Goal: Communication & Community: Share content

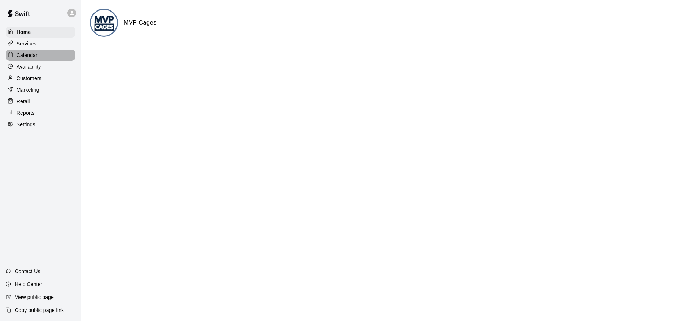
click at [35, 56] on p "Calendar" at bounding box center [27, 55] width 21 height 7
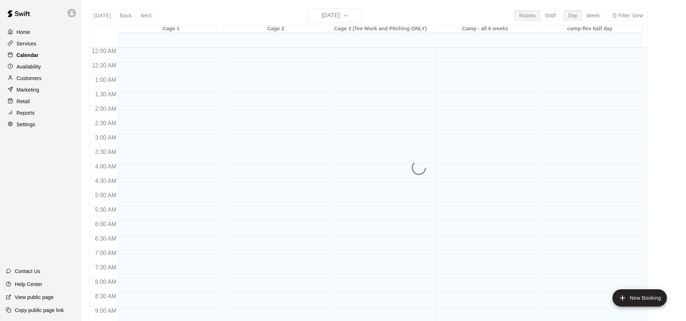
scroll to position [390, 0]
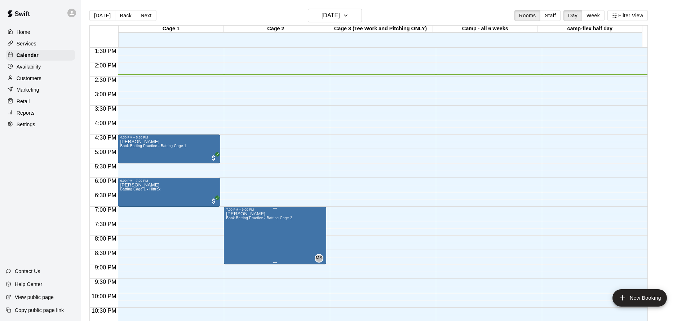
click at [232, 219] on icon "edit" at bounding box center [233, 219] width 6 height 6
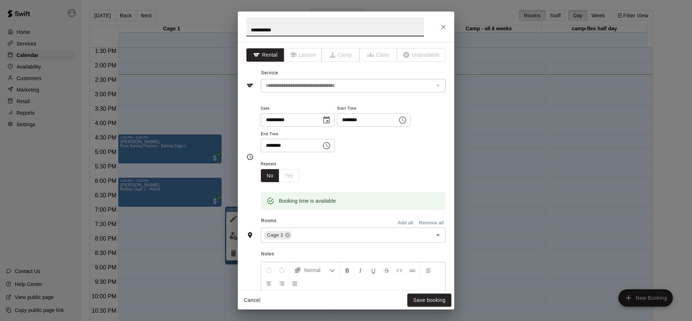
click at [350, 121] on input "********" at bounding box center [365, 119] width 56 height 13
type input "********"
click at [268, 145] on input "********" at bounding box center [289, 145] width 56 height 13
click at [378, 166] on div "Repeats No Yes" at bounding box center [353, 170] width 185 height 23
click at [422, 299] on button "Save booking" at bounding box center [429, 300] width 44 height 13
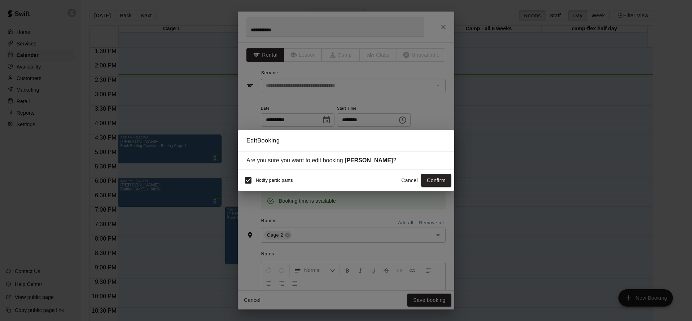
click at [430, 188] on div "Notify participants Cancel Confirm" at bounding box center [346, 180] width 216 height 21
click at [432, 184] on button "Confirm" at bounding box center [436, 180] width 30 height 13
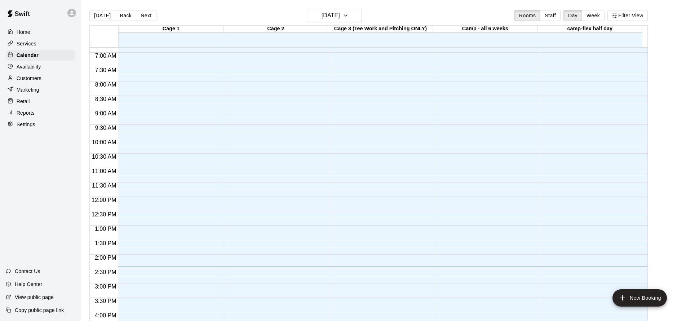
scroll to position [334, 0]
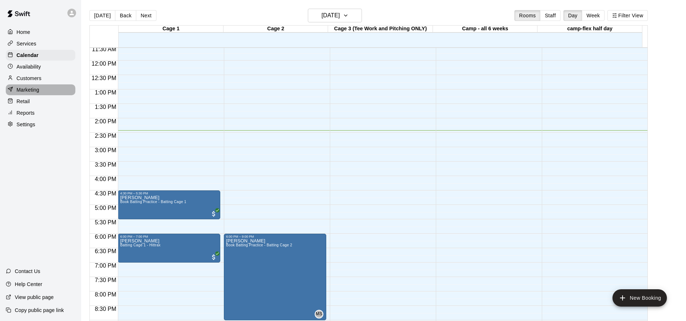
click at [39, 90] on p "Marketing" at bounding box center [28, 89] width 23 height 7
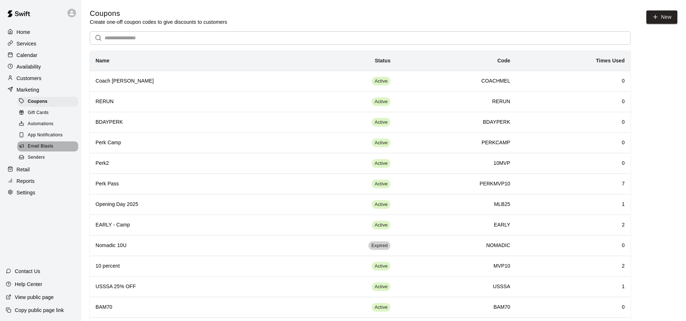
click at [40, 145] on span "Email Blasts" at bounding box center [41, 146] width 26 height 7
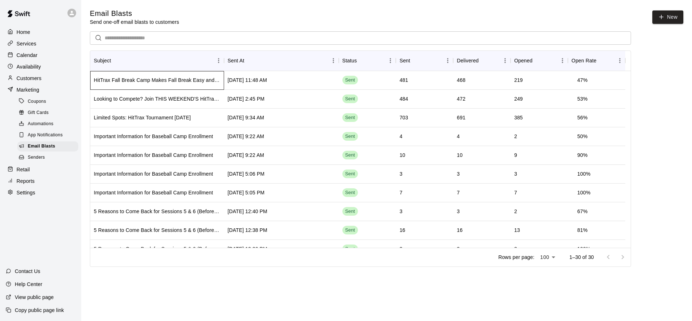
click at [189, 78] on div "HitTrax Fall Break Camp Makes Fall Break Easy and Fun" at bounding box center [157, 79] width 127 height 7
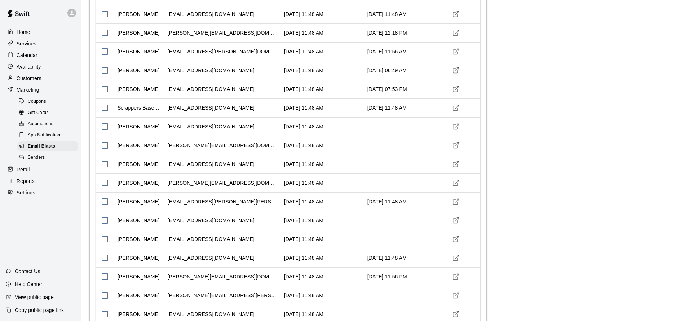
scroll to position [7, 0]
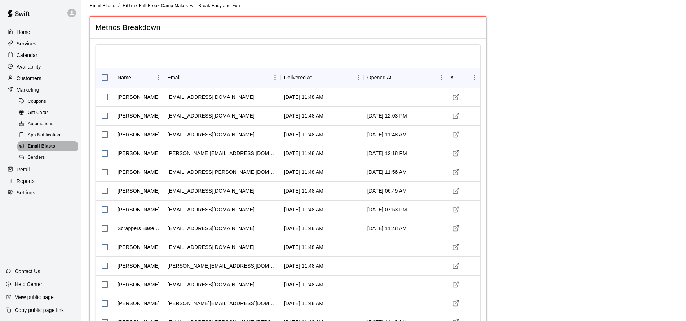
click at [45, 146] on span "Email Blasts" at bounding box center [41, 146] width 27 height 7
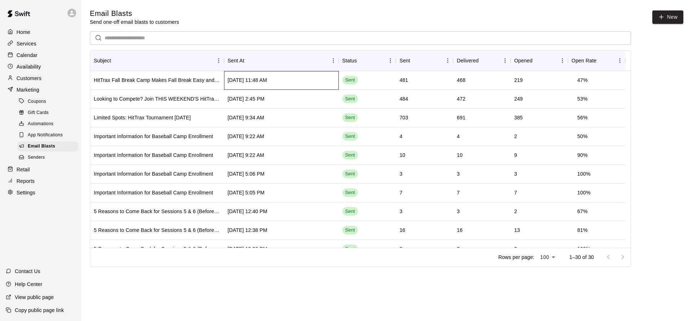
click at [236, 80] on div "Sep 3 2025, 11:48 AM" at bounding box center [247, 79] width 39 height 7
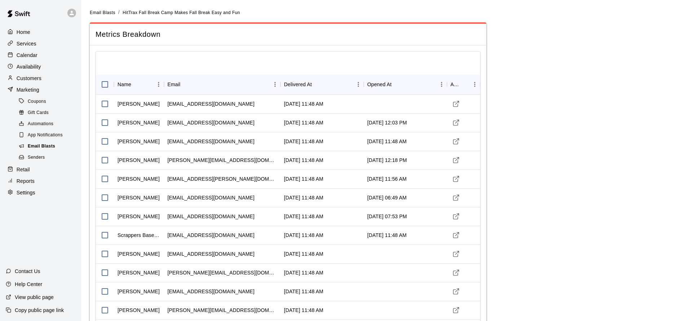
click at [52, 148] on span "Email Blasts" at bounding box center [41, 146] width 27 height 7
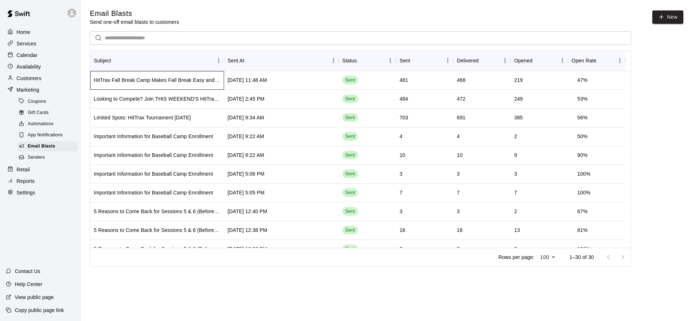
click at [168, 82] on div "HitTrax Fall Break Camp Makes Fall Break Easy and Fun" at bounding box center [157, 79] width 127 height 7
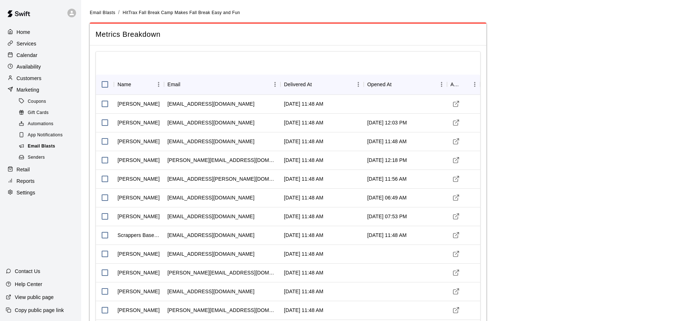
click at [45, 144] on span "Email Blasts" at bounding box center [41, 146] width 27 height 7
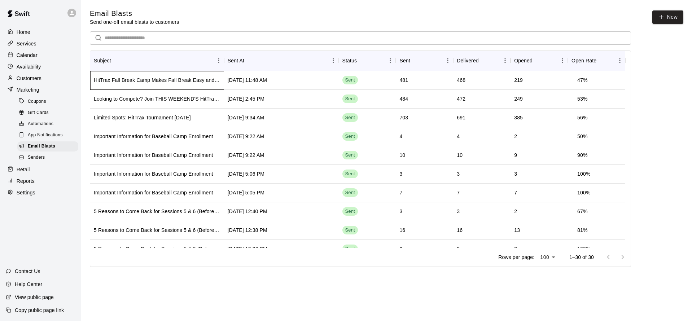
click at [108, 78] on div "HitTrax Fall Break Camp Makes Fall Break Easy and Fun" at bounding box center [157, 79] width 127 height 7
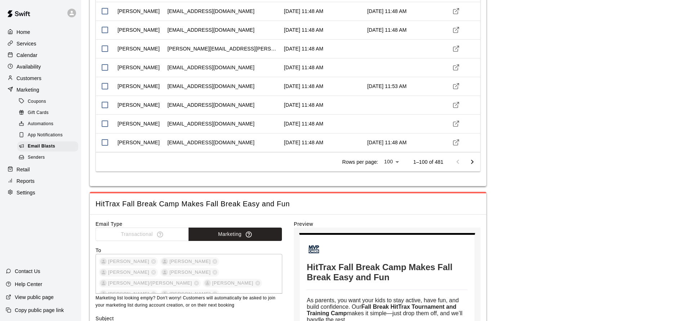
scroll to position [1983, 0]
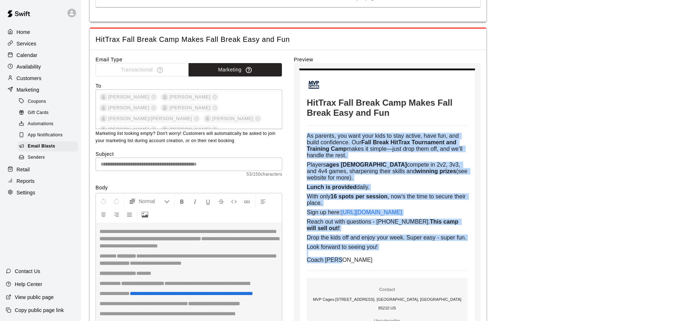
drag, startPoint x: 347, startPoint y: 273, endPoint x: 308, endPoint y: 137, distance: 141.5
click at [308, 137] on td "As parents, you want your kids to stay active, have fun, and build confidence. …" at bounding box center [387, 198] width 161 height 131
copy td "As parents, you want your kids to stay active, have fun, and build confidence. …"
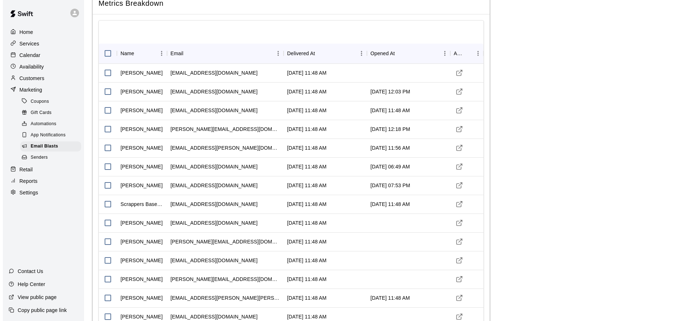
scroll to position [0, 0]
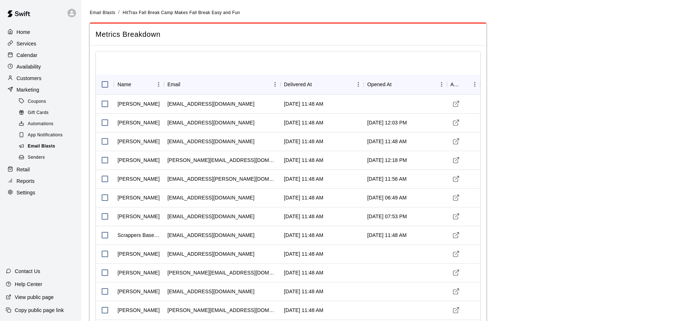
click at [41, 144] on span "Email Blasts" at bounding box center [41, 146] width 27 height 7
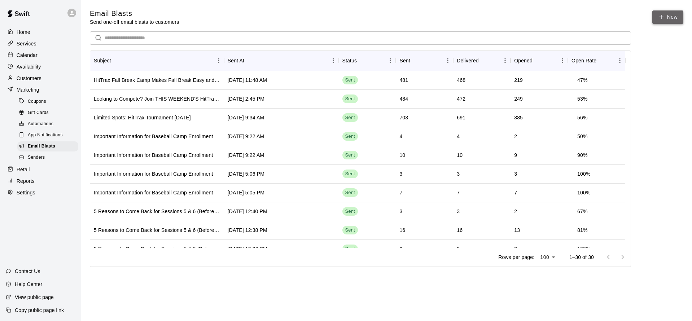
click at [665, 18] on link "New" at bounding box center [667, 16] width 31 height 13
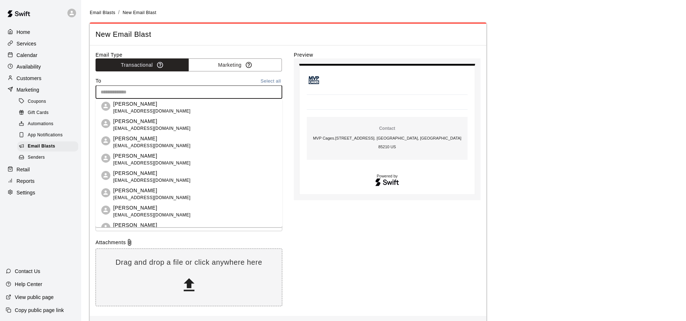
click at [207, 94] on input "text" at bounding box center [188, 92] width 181 height 9
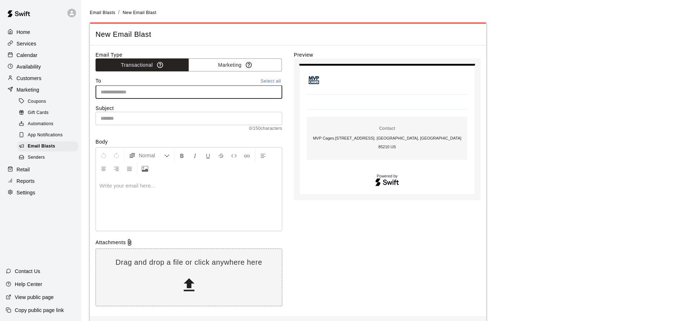
click at [233, 71] on div "Email Type Transactional Marketing To Select all ​ Subject ​ 0 / 150 characters…" at bounding box center [189, 180] width 187 height 259
click at [235, 68] on button "Marketing" at bounding box center [235, 64] width 93 height 13
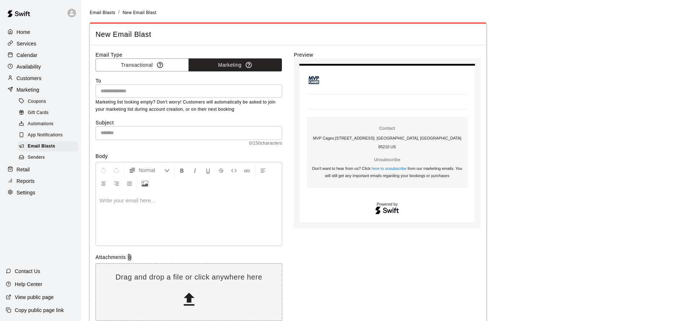
click at [178, 202] on p at bounding box center [189, 200] width 179 height 7
click at [168, 134] on input "text" at bounding box center [189, 132] width 187 height 13
type input "*"
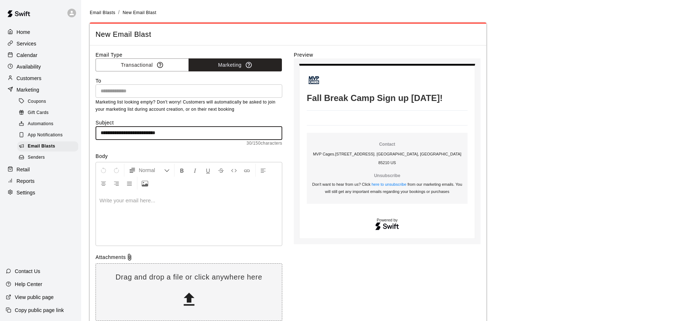
type input "**********"
click at [152, 214] on div at bounding box center [189, 219] width 186 height 54
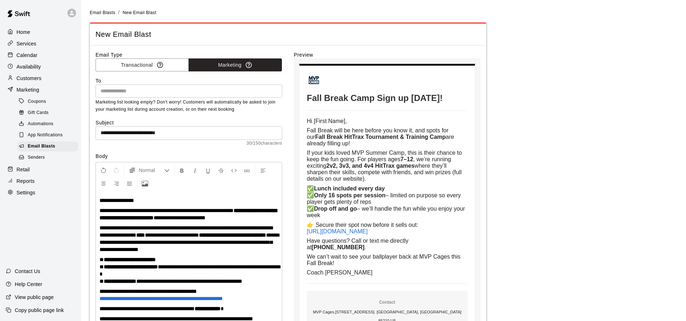
scroll to position [11, 0]
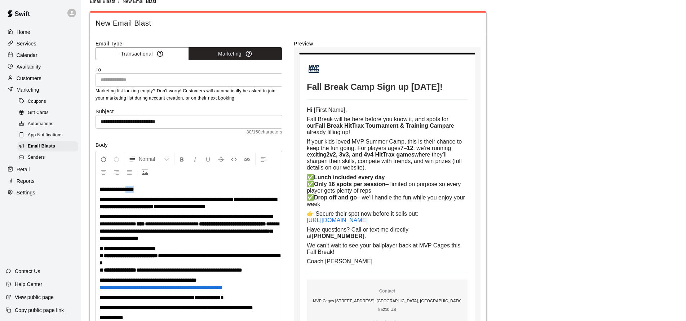
drag, startPoint x: 138, startPoint y: 189, endPoint x: 128, endPoint y: 189, distance: 10.1
click at [128, 189] on span "**********" at bounding box center [117, 189] width 35 height 5
drag, startPoint x: 137, startPoint y: 189, endPoint x: 107, endPoint y: 189, distance: 29.9
click at [107, 189] on span "**********" at bounding box center [117, 189] width 35 height 5
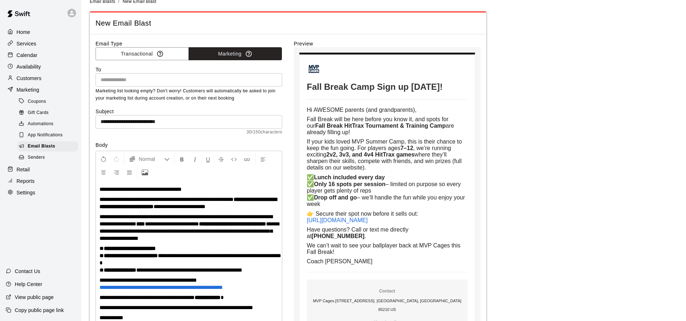
click at [215, 218] on span "**********" at bounding box center [186, 220] width 173 height 13
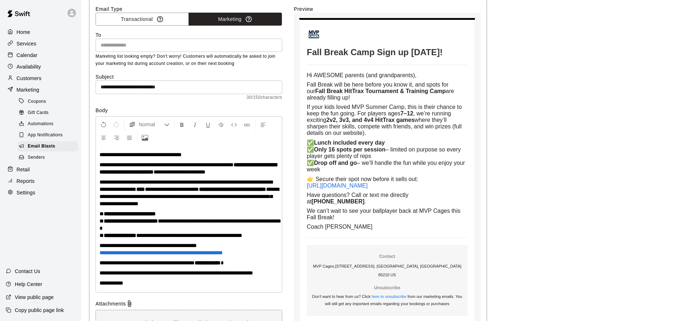
scroll to position [51, 0]
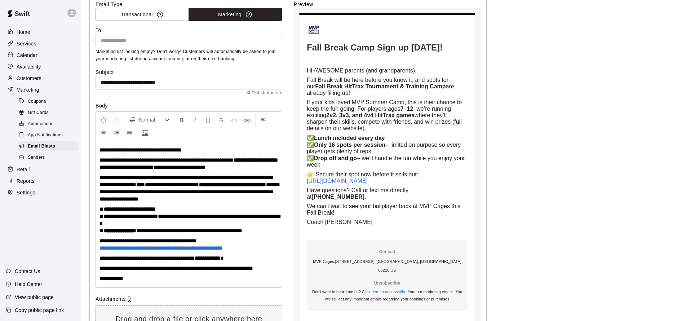
click at [227, 84] on input "**********" at bounding box center [189, 82] width 187 height 13
paste input "**********"
type input "**********"
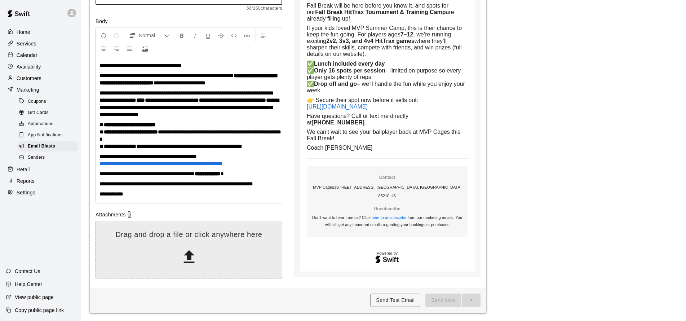
scroll to position [135, 0]
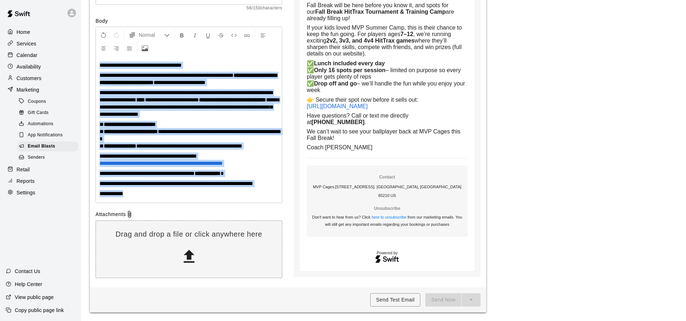
drag, startPoint x: 140, startPoint y: 194, endPoint x: 92, endPoint y: 61, distance: 140.8
click at [92, 61] on div "**********" at bounding box center [288, 99] width 397 height 378
copy div "**********"
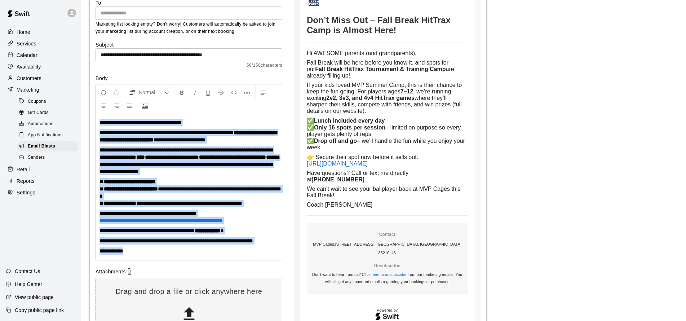
scroll to position [78, 0]
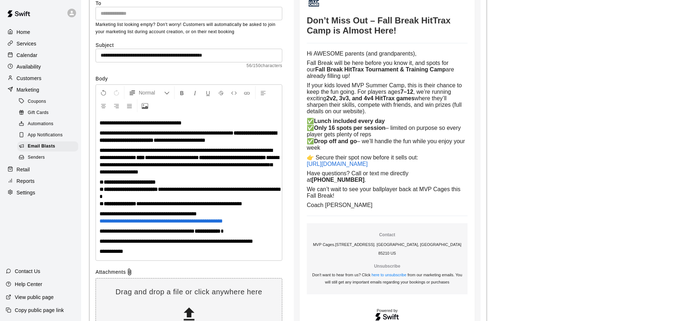
click at [209, 56] on input "**********" at bounding box center [189, 55] width 187 height 13
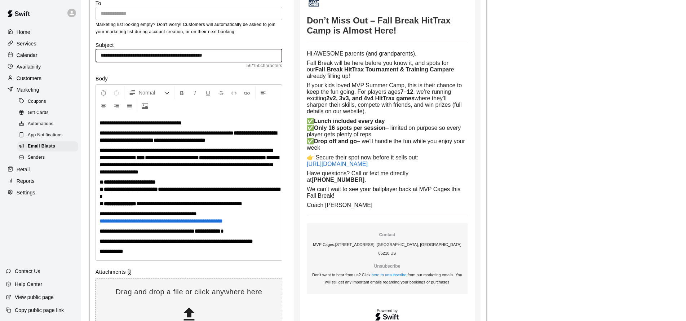
click at [209, 56] on input "**********" at bounding box center [189, 55] width 187 height 13
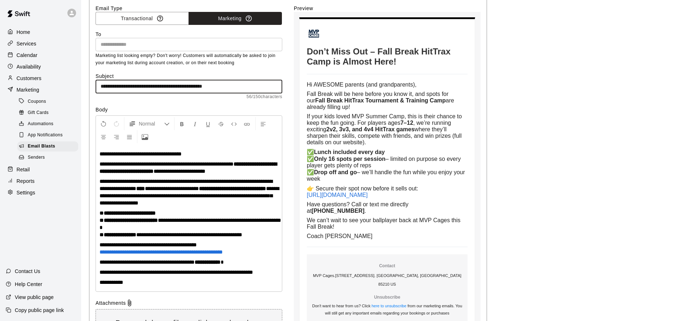
scroll to position [0, 0]
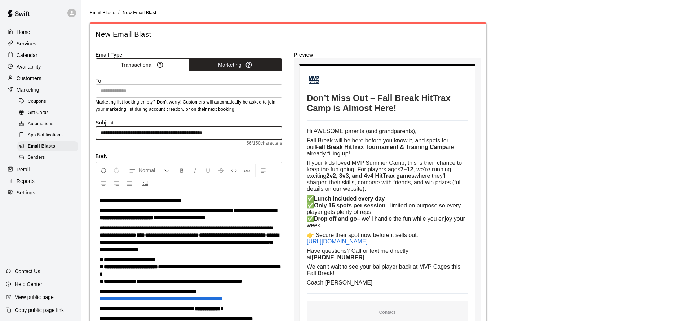
click at [164, 68] on button "Transactional" at bounding box center [142, 64] width 93 height 13
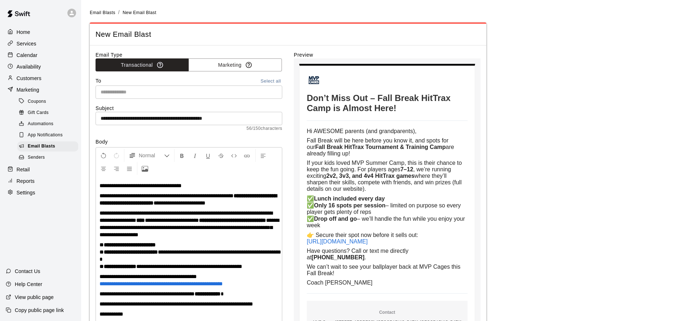
click at [273, 79] on button "Select all" at bounding box center [270, 81] width 23 height 8
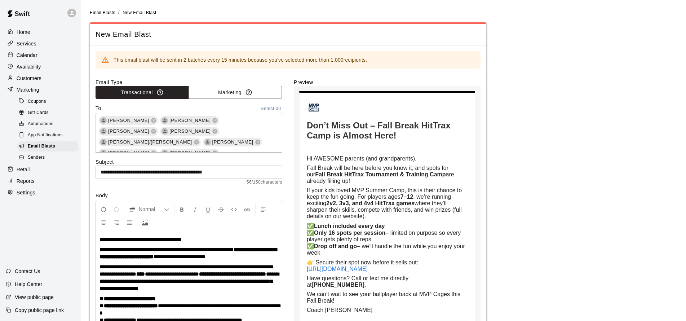
drag, startPoint x: 195, startPoint y: 143, endPoint x: 224, endPoint y: 135, distance: 30.0
click at [156, 150] on icon at bounding box center [154, 152] width 5 height 5
click at [236, 95] on button "Marketing" at bounding box center [235, 92] width 93 height 13
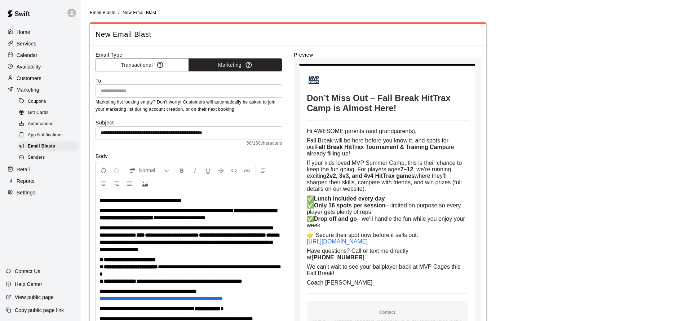
click at [253, 89] on input "text" at bounding box center [188, 91] width 181 height 9
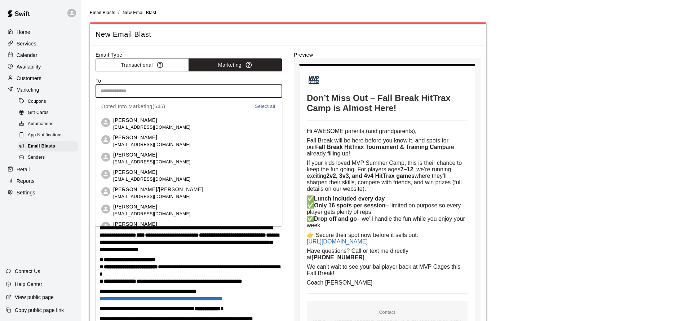
click at [262, 106] on button "Select all" at bounding box center [265, 106] width 23 height 8
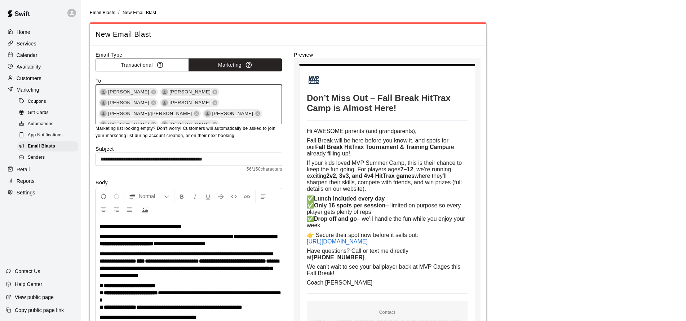
scroll to position [2422, 0]
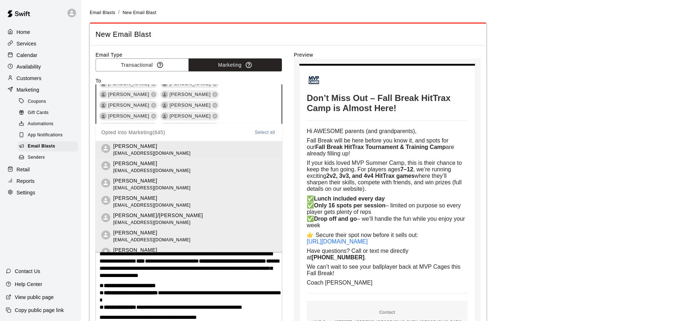
click at [224, 131] on div "Opted Into Marketing ( 645 ) Select all" at bounding box center [188, 132] width 175 height 17
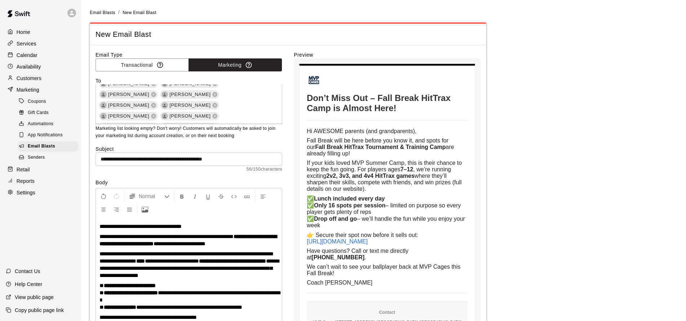
click at [297, 136] on body "Don’t Miss Out – Fall Break HitTrax Camp is Almost Here! Don’t Miss Out – Fall …" at bounding box center [387, 235] width 187 height 354
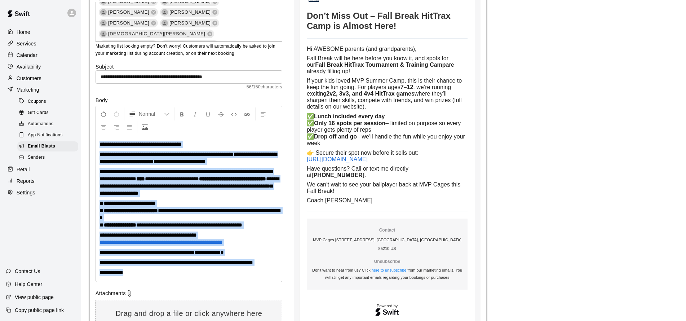
scroll to position [162, 0]
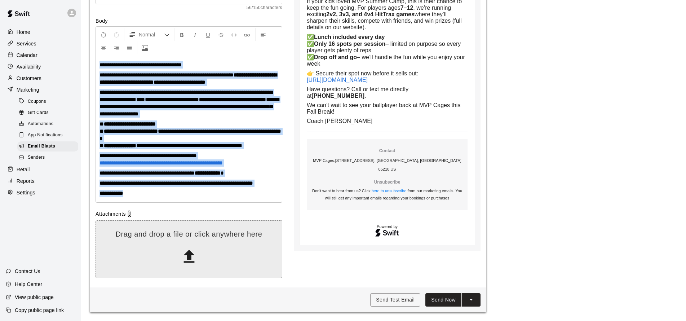
drag, startPoint x: 100, startPoint y: 227, endPoint x: 216, endPoint y: 238, distance: 117.1
click at [216, 238] on div "Email Type Transactional Marketing To Darcie Bontems Natalie Fisher Andrea McKe…" at bounding box center [189, 86] width 187 height 392
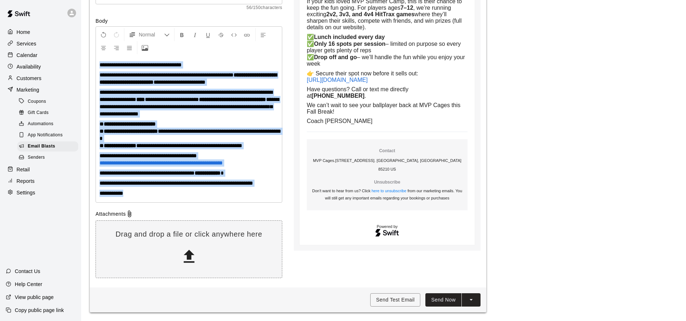
copy div "**********"
click at [43, 146] on span "Email Blasts" at bounding box center [41, 146] width 27 height 7
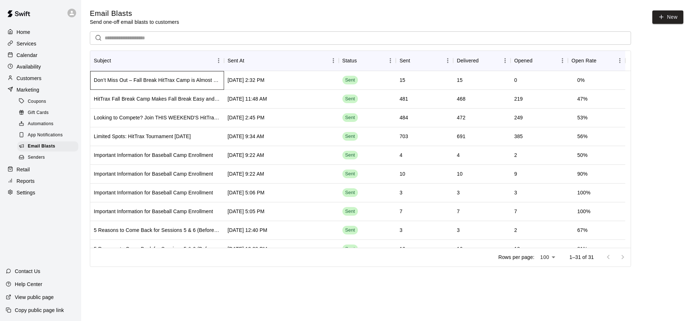
click at [175, 80] on div "Don’t Miss Out – Fall Break HitTrax Camp is Almost Here!" at bounding box center [157, 79] width 127 height 7
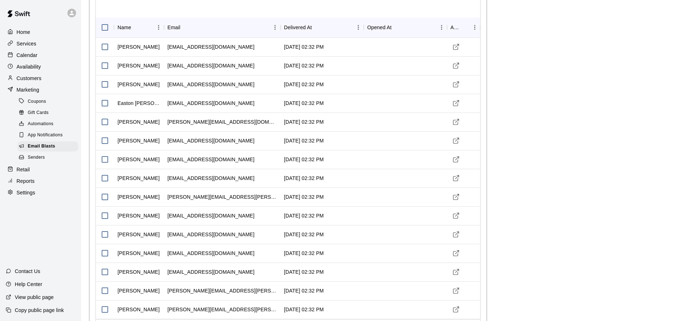
scroll to position [56, 0]
click at [40, 146] on span "Email Blasts" at bounding box center [41, 146] width 27 height 7
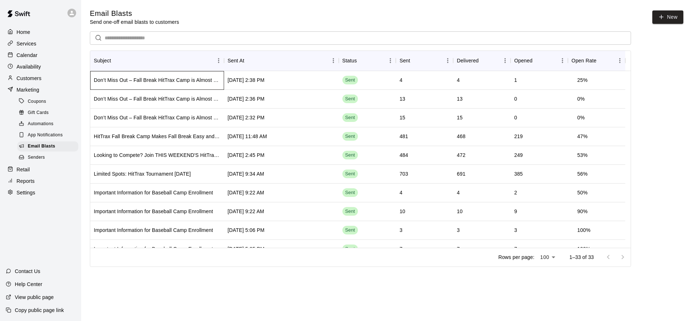
click at [155, 80] on div "Don’t Miss Out – Fall Break HitTrax Camp is Almost Here!" at bounding box center [157, 79] width 127 height 7
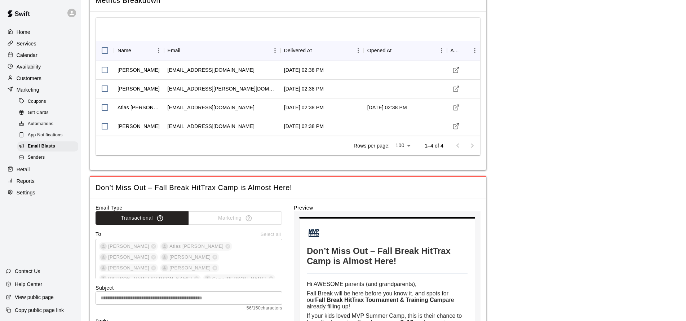
scroll to position [220, 0]
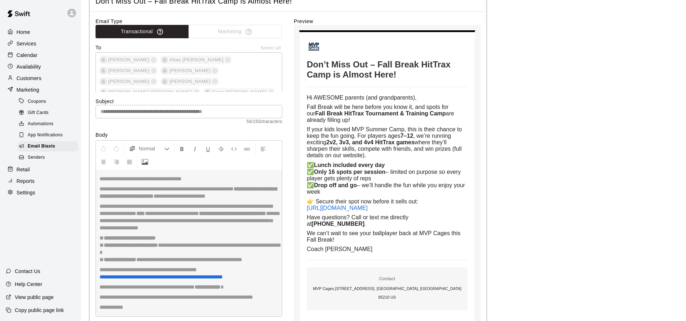
drag, startPoint x: 359, startPoint y: 256, endPoint x: 302, endPoint y: 111, distance: 155.2
click at [302, 111] on table "Don’t Miss Out – Fall Break HitTrax Camp is Almost Here! Hi AWESOME parents (an…" at bounding box center [387, 187] width 176 height 315
copy hr
click at [34, 42] on p "Services" at bounding box center [27, 43] width 20 height 7
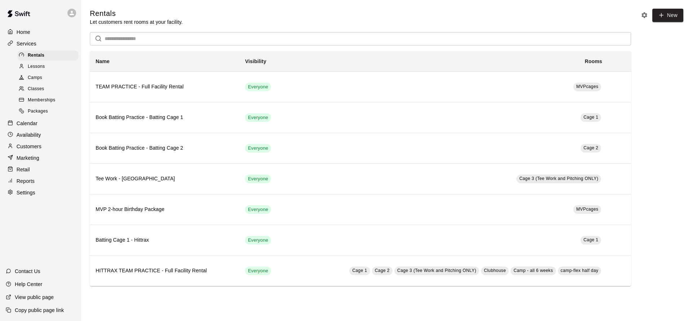
click at [34, 76] on span "Camps" at bounding box center [35, 77] width 14 height 7
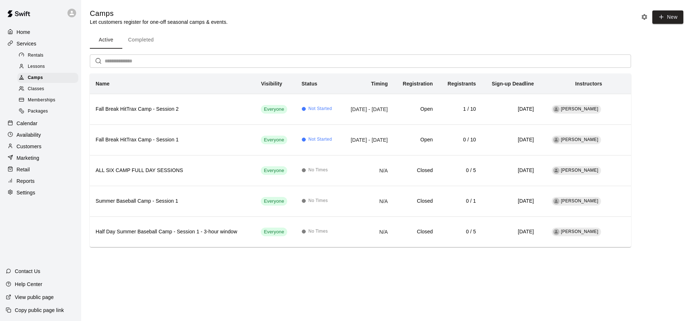
click at [144, 45] on button "Completed" at bounding box center [140, 39] width 37 height 17
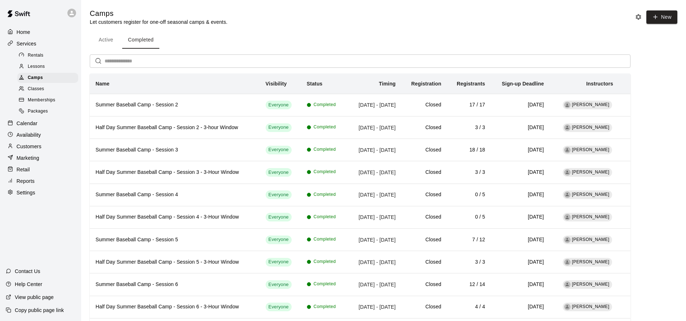
click at [42, 89] on span "Classes" at bounding box center [36, 88] width 16 height 7
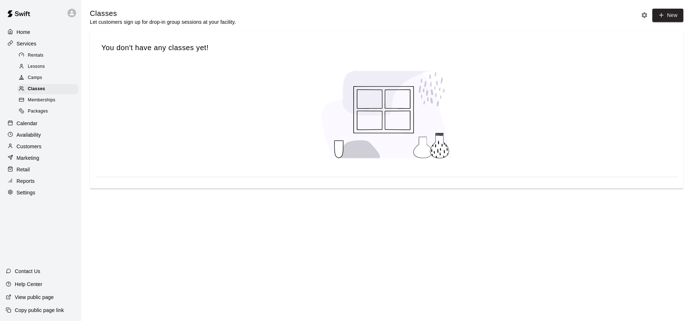
click at [39, 67] on span "Lessons" at bounding box center [36, 66] width 17 height 7
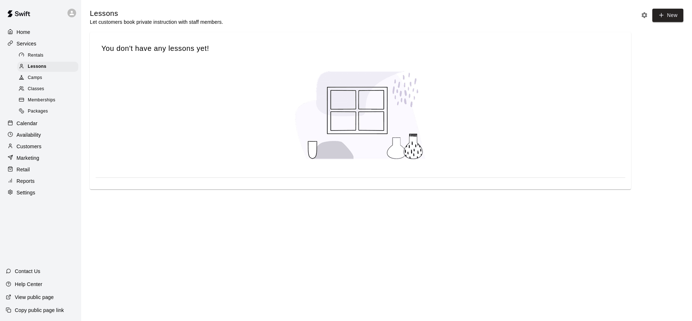
click at [40, 99] on span "Memberships" at bounding box center [41, 100] width 27 height 7
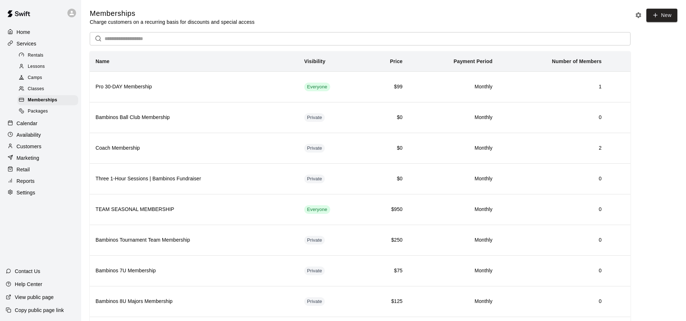
click at [38, 110] on span "Packages" at bounding box center [38, 111] width 20 height 7
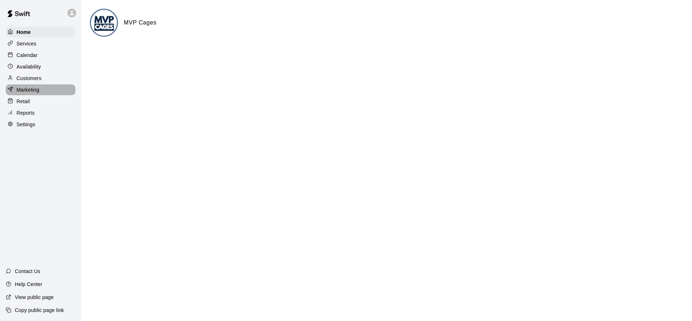
click at [29, 92] on p "Marketing" at bounding box center [28, 89] width 23 height 7
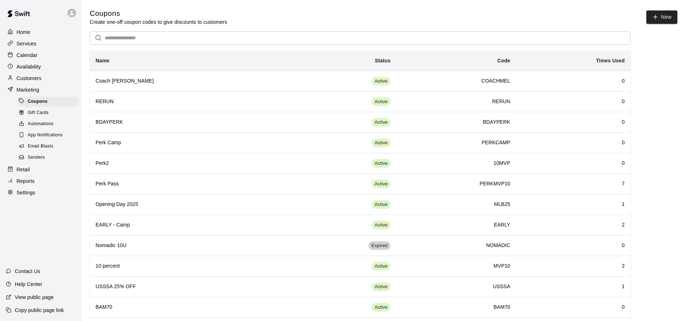
click at [35, 45] on p "Services" at bounding box center [27, 43] width 20 height 7
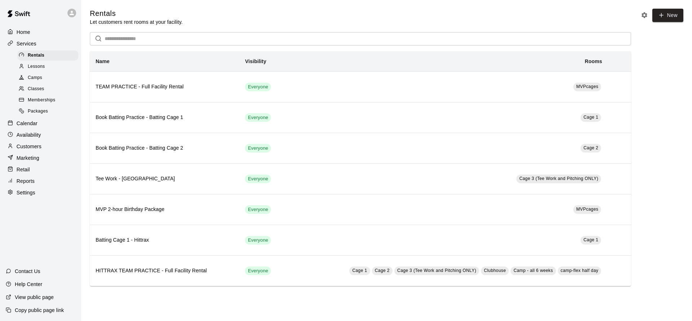
click at [39, 76] on span "Camps" at bounding box center [35, 77] width 14 height 7
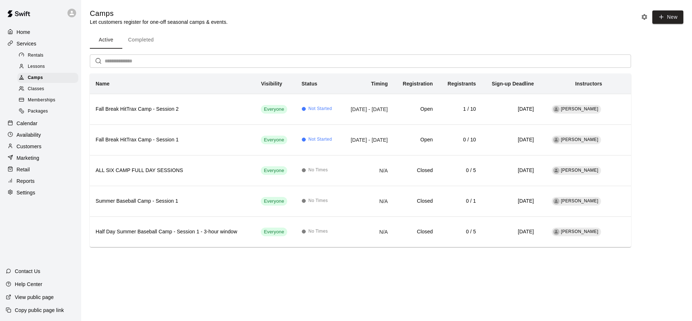
click at [149, 38] on button "Completed" at bounding box center [140, 39] width 37 height 17
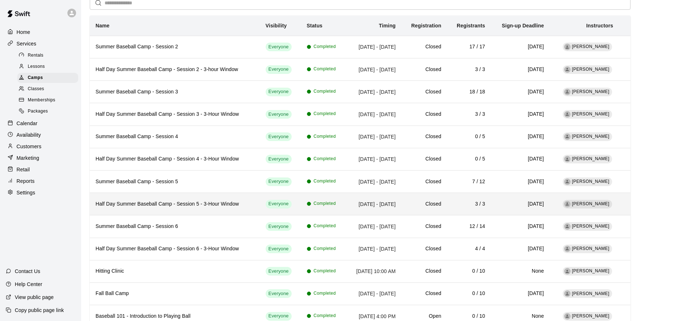
scroll to position [49, 0]
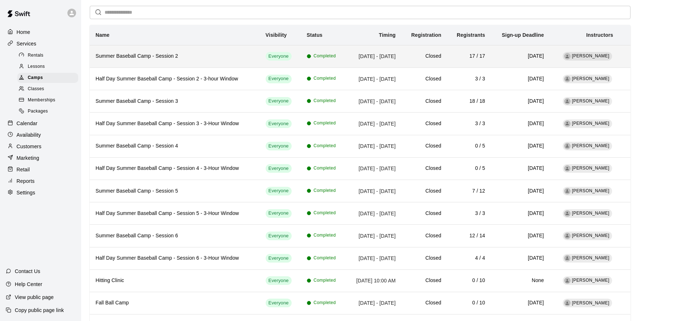
click at [307, 61] on td "Completed" at bounding box center [323, 56] width 45 height 22
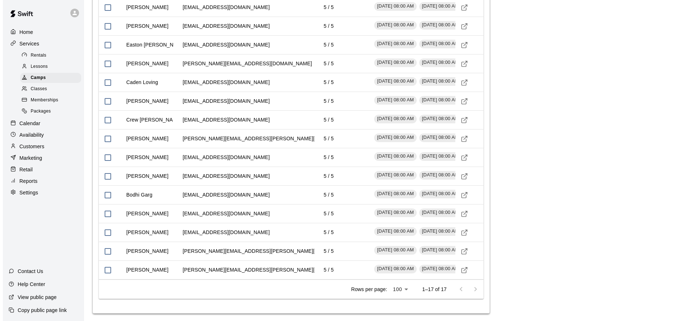
scroll to position [715, 0]
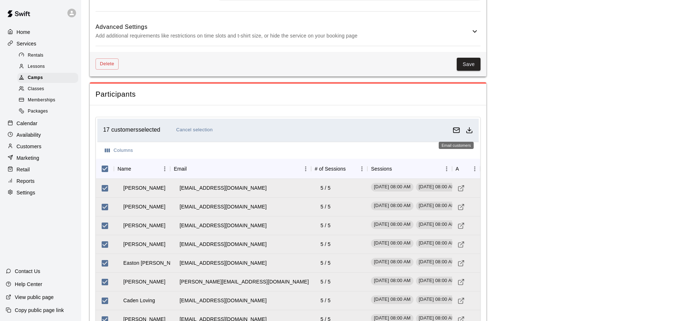
click at [460, 129] on button "Email customers" at bounding box center [456, 130] width 13 height 13
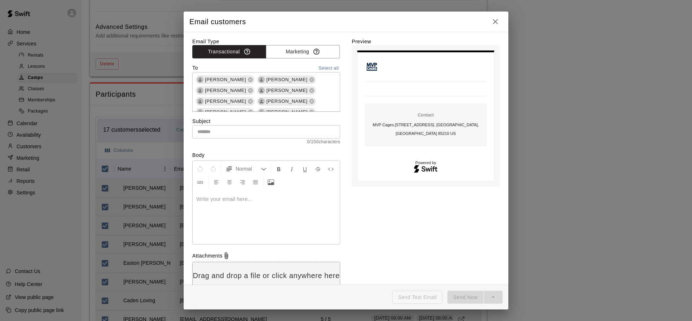
click at [250, 213] on div at bounding box center [266, 217] width 147 height 54
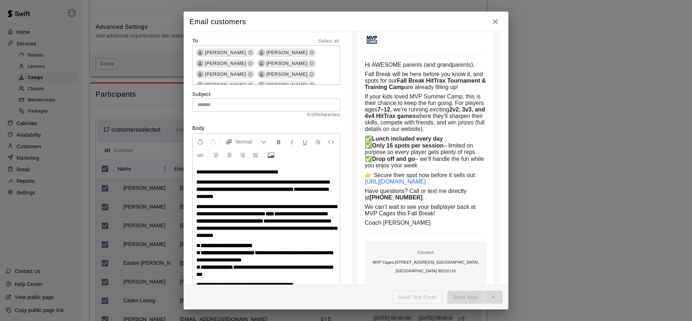
scroll to position [0, 0]
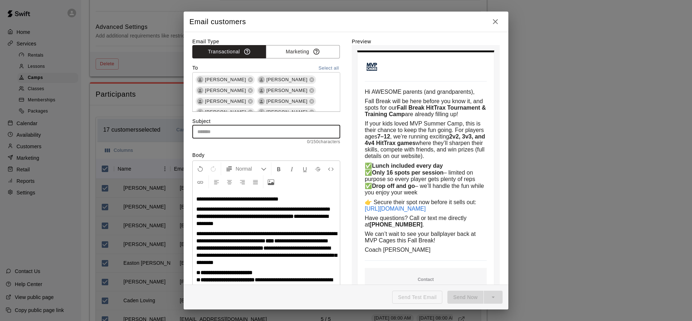
click at [258, 130] on input "text" at bounding box center [266, 131] width 148 height 13
paste input "**********"
type input "**********"
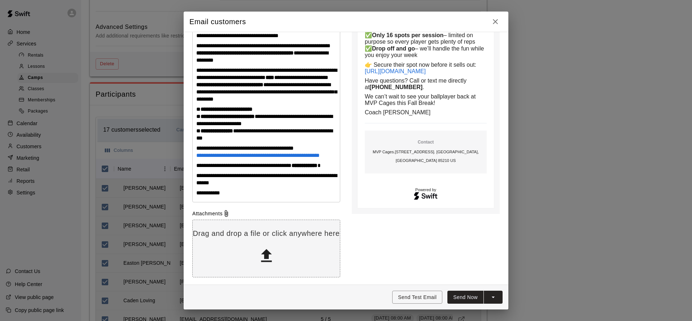
scroll to position [171, 0]
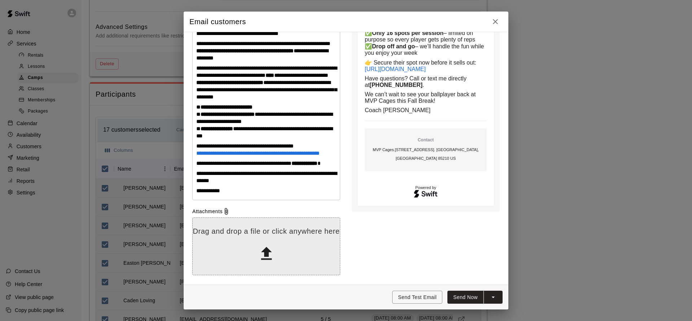
click at [266, 260] on icon at bounding box center [266, 253] width 11 height 13
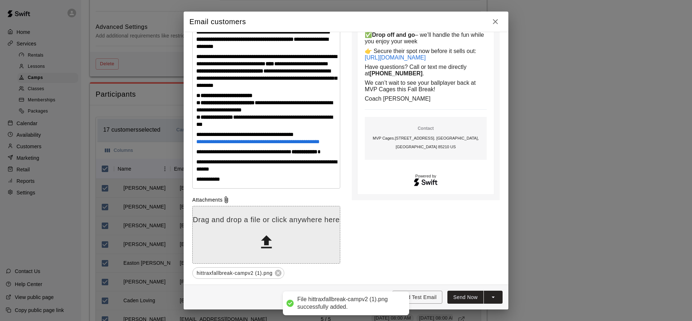
scroll to position [192, 0]
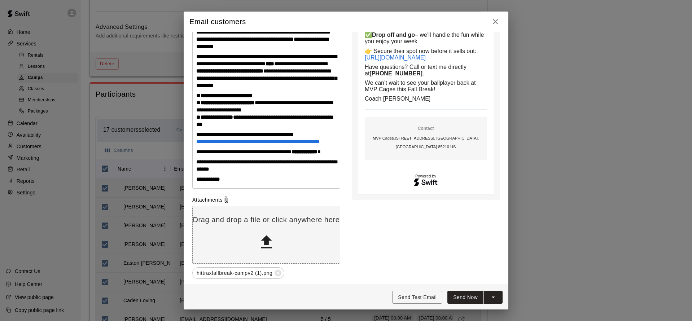
click at [277, 273] on icon at bounding box center [278, 273] width 8 height 8
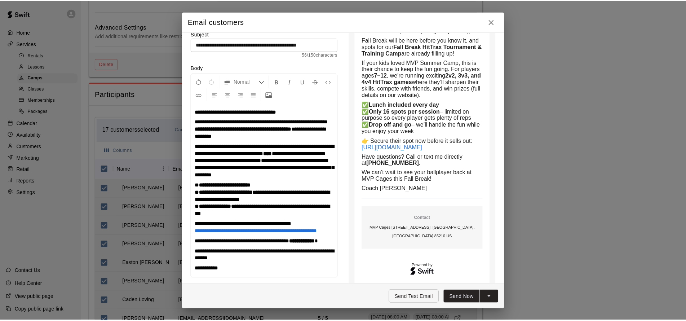
scroll to position [0, 0]
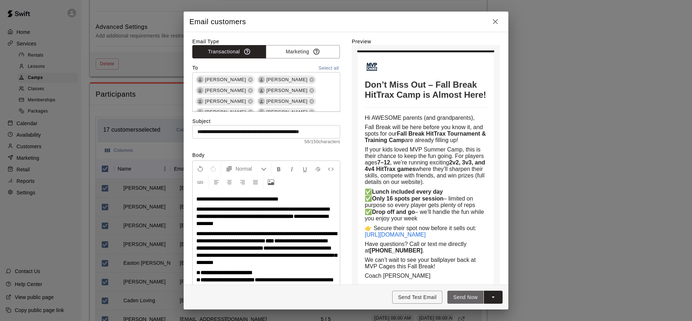
click at [474, 298] on button "Send Now" at bounding box center [465, 297] width 36 height 13
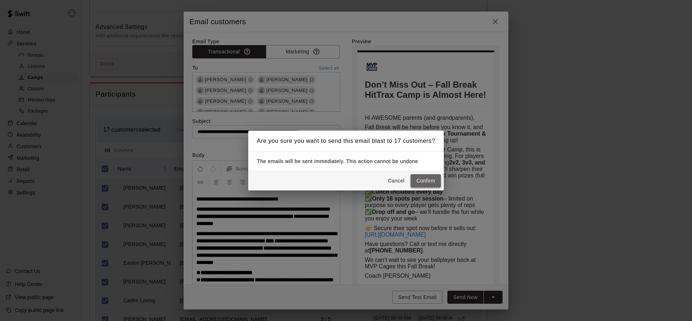
click at [429, 184] on button "Confirm" at bounding box center [426, 180] width 30 height 13
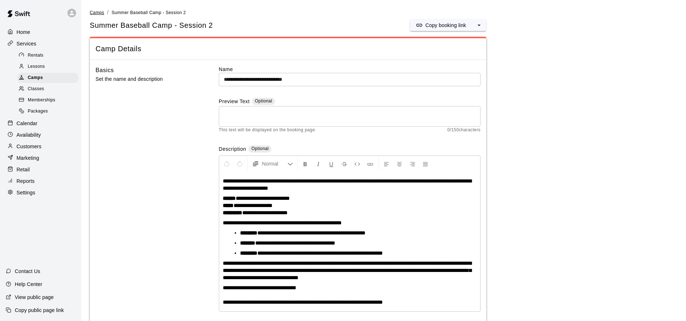
click at [97, 12] on span "Camps" at bounding box center [97, 12] width 14 height 5
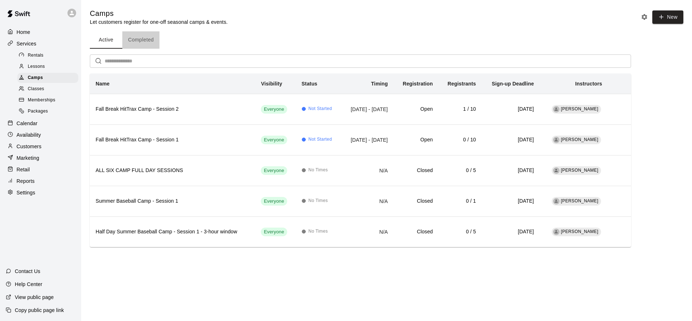
click at [144, 36] on button "Completed" at bounding box center [140, 39] width 37 height 17
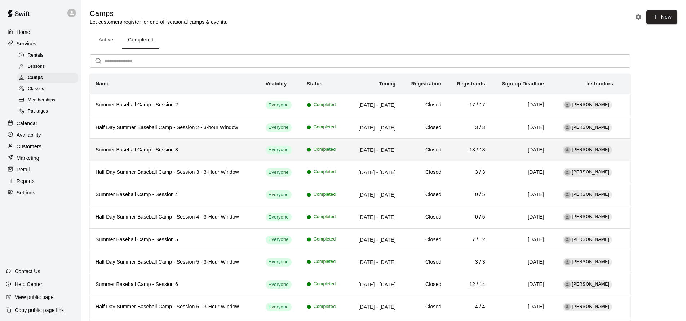
click at [170, 149] on h6 "Summer Baseball Camp - Session 3" at bounding box center [175, 150] width 159 height 8
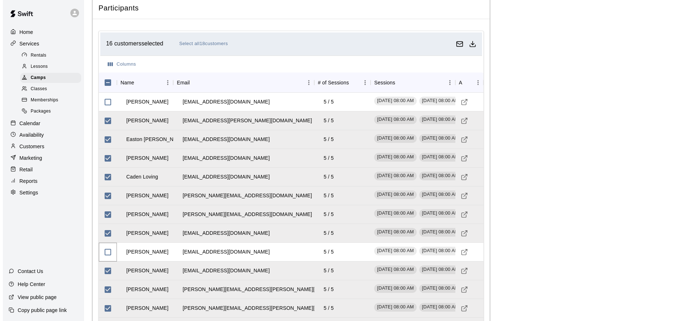
scroll to position [739, 0]
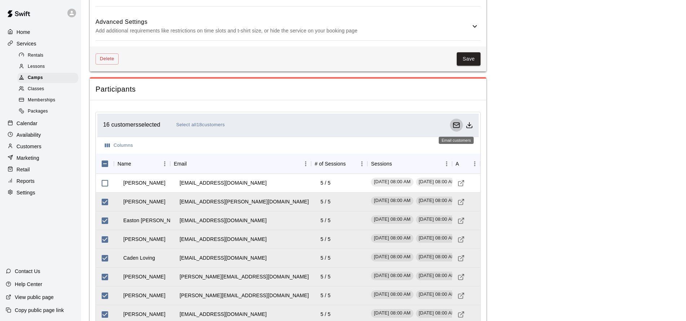
click at [454, 125] on rect "Email customers" at bounding box center [457, 125] width 6 height 5
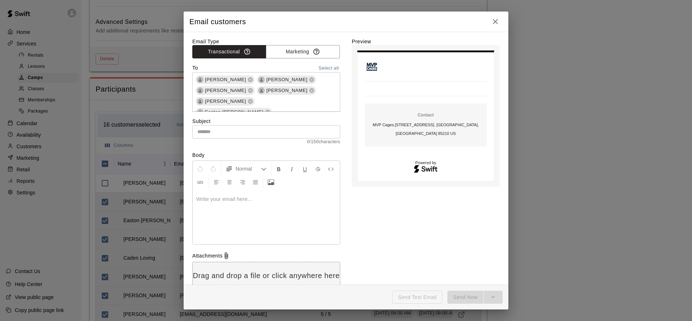
click at [257, 201] on p at bounding box center [266, 199] width 140 height 7
click at [255, 132] on input "text" at bounding box center [266, 131] width 148 height 13
paste input "**********"
type input "**********"
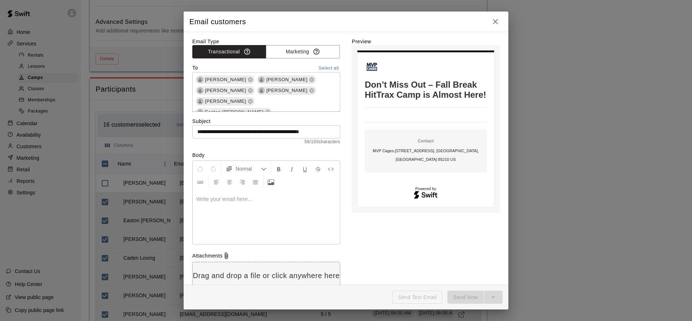
click at [251, 213] on div at bounding box center [266, 217] width 147 height 54
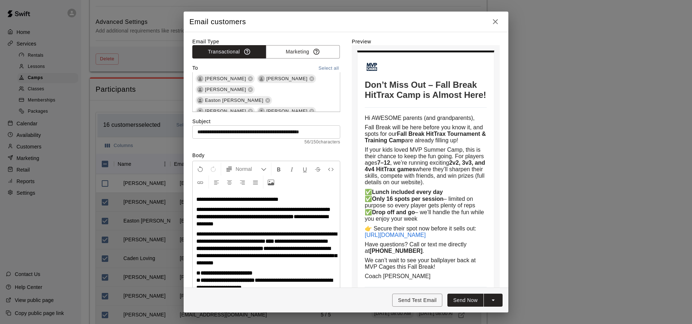
scroll to position [13, 0]
click at [270, 97] on icon at bounding box center [268, 99] width 5 height 5
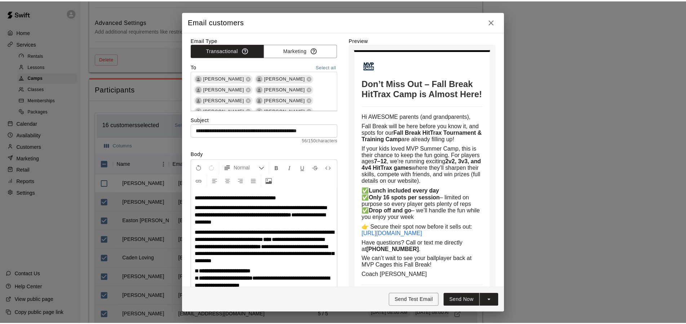
scroll to position [0, 0]
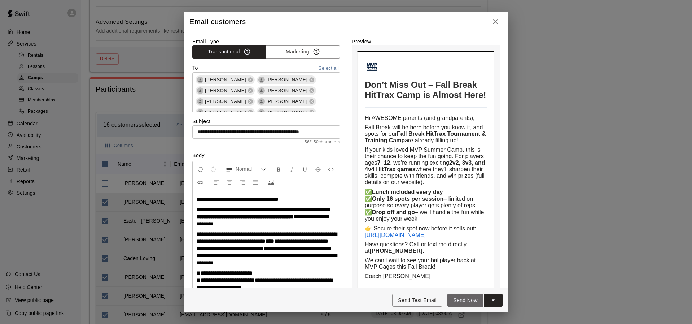
click at [469, 302] on button "Send Now" at bounding box center [465, 299] width 36 height 13
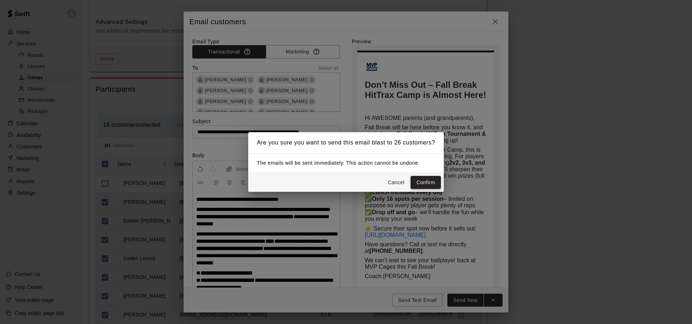
click at [422, 184] on button "Confirm" at bounding box center [426, 182] width 30 height 13
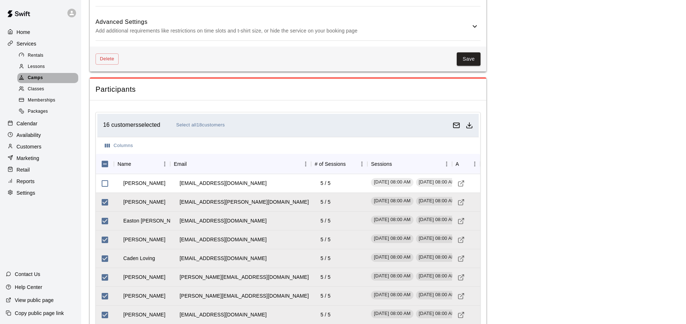
click at [33, 75] on span "Camps" at bounding box center [35, 77] width 15 height 7
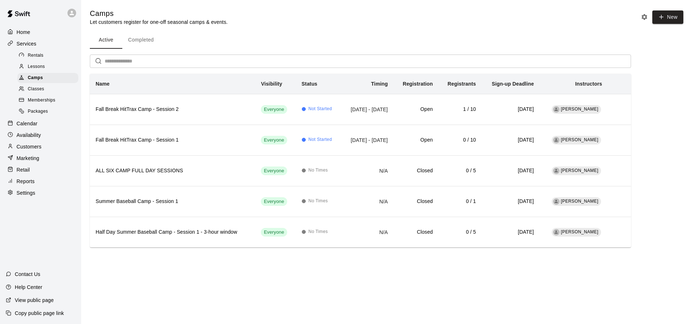
click at [150, 40] on button "Completed" at bounding box center [140, 39] width 37 height 17
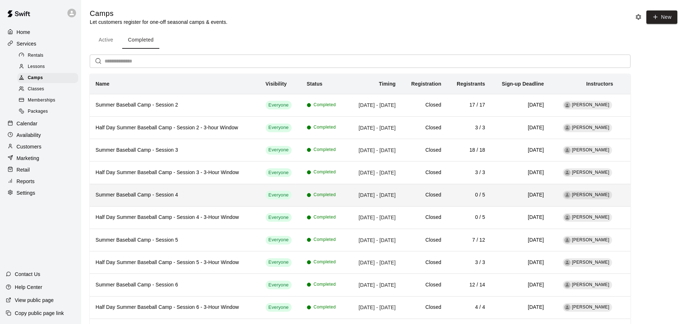
click at [210, 198] on h6 "Summer Baseball Camp - Session 4" at bounding box center [175, 195] width 159 height 8
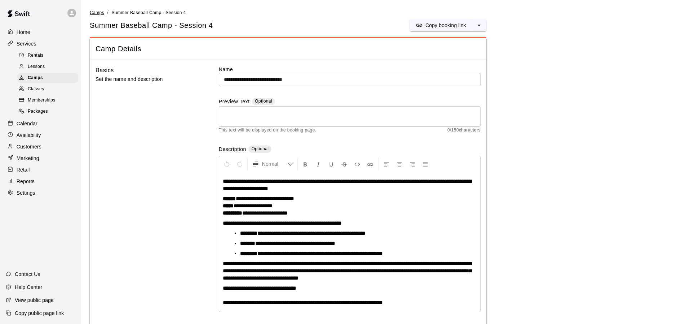
click at [98, 13] on span "Camps" at bounding box center [97, 12] width 14 height 5
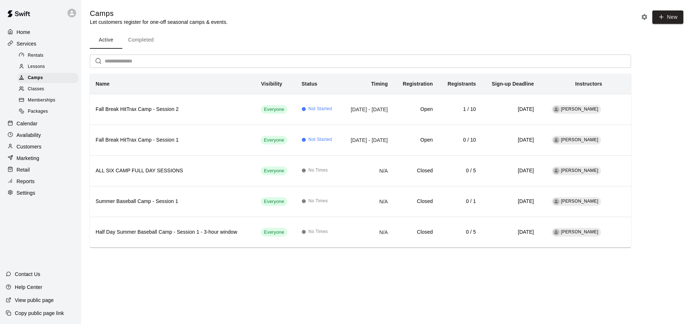
click at [148, 39] on button "Completed" at bounding box center [140, 39] width 37 height 17
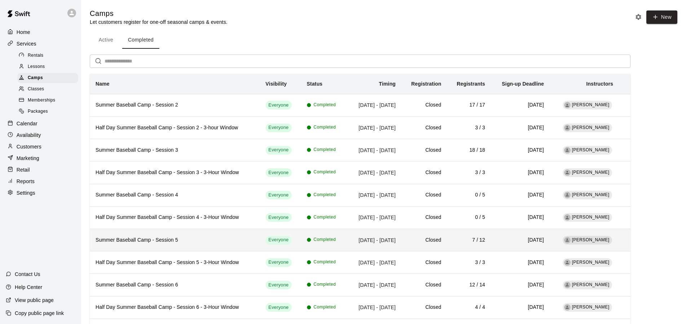
click at [219, 238] on h6 "Summer Baseball Camp - Session 5" at bounding box center [175, 240] width 159 height 8
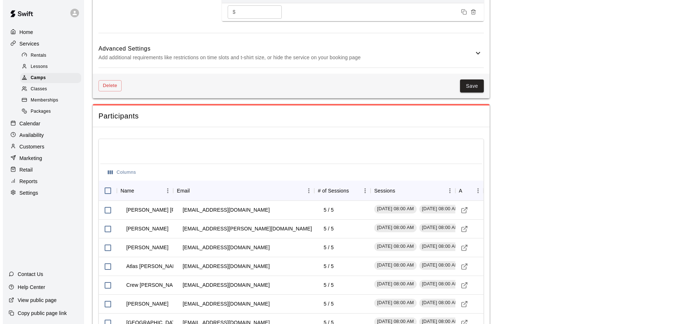
scroll to position [745, 0]
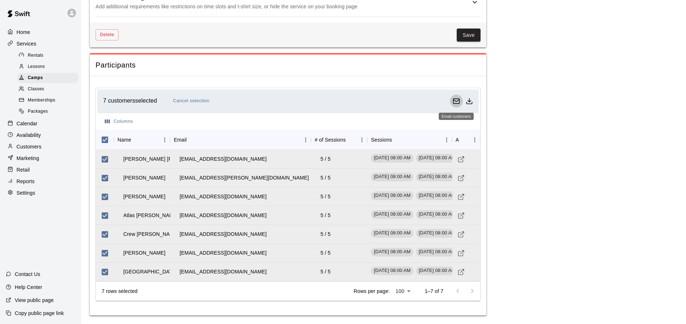
click at [454, 101] on icon "Email customers" at bounding box center [456, 100] width 7 height 7
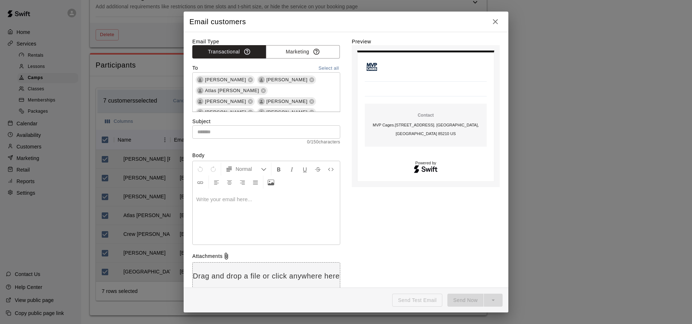
click at [241, 203] on div at bounding box center [266, 217] width 147 height 54
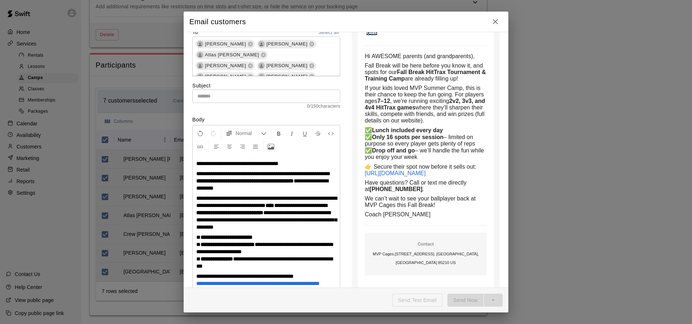
scroll to position [0, 0]
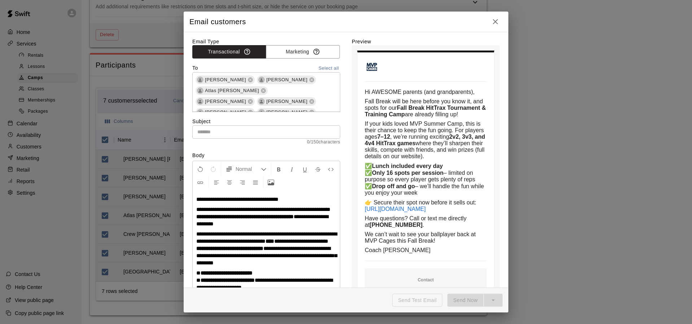
click at [266, 131] on input "text" at bounding box center [266, 131] width 148 height 13
paste input "**********"
type input "**********"
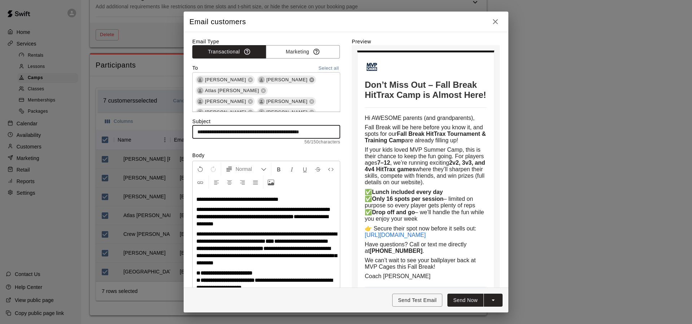
click at [309, 80] on icon at bounding box center [312, 80] width 6 height 6
click at [248, 110] on icon at bounding box center [250, 112] width 5 height 5
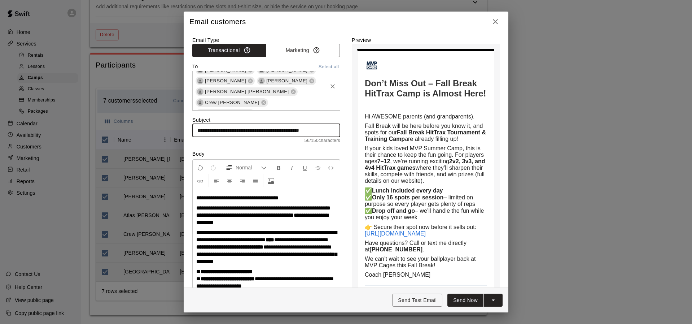
click at [253, 111] on icon at bounding box center [250, 113] width 5 height 5
click at [264, 122] on icon at bounding box center [261, 124] width 5 height 5
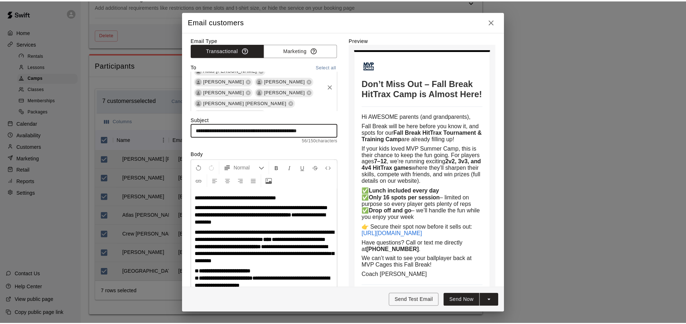
scroll to position [0, 0]
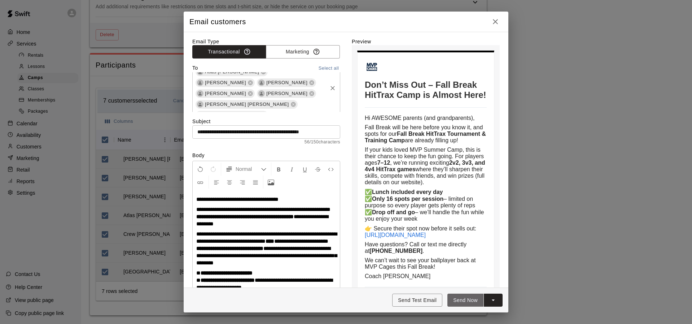
click at [466, 303] on button "Send Now" at bounding box center [465, 299] width 36 height 13
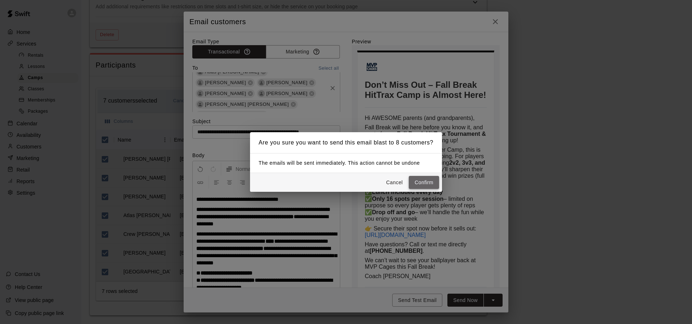
click at [429, 181] on button "Confirm" at bounding box center [424, 182] width 30 height 13
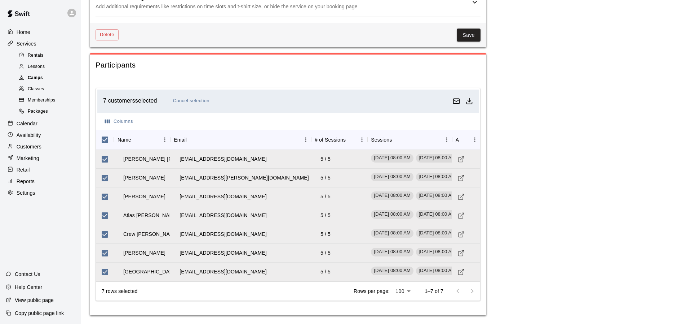
click at [47, 76] on div "Camps" at bounding box center [47, 78] width 61 height 10
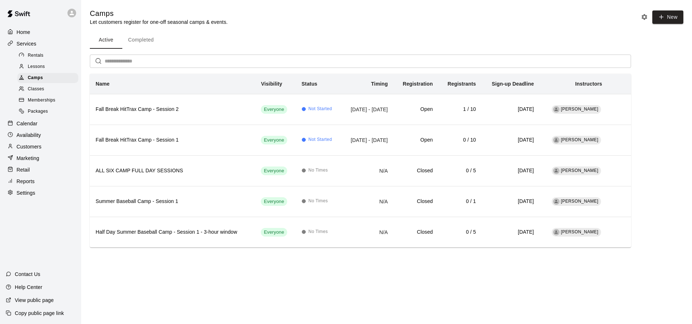
click at [140, 43] on button "Completed" at bounding box center [140, 39] width 37 height 17
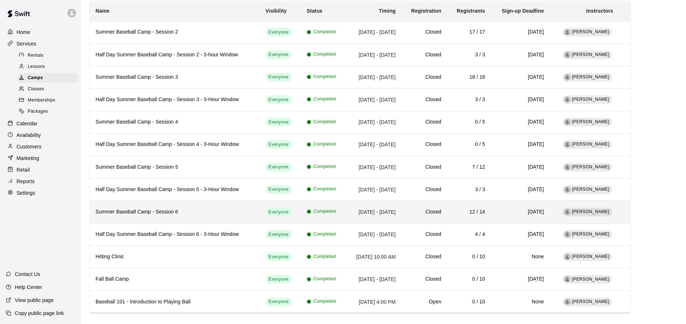
scroll to position [82, 0]
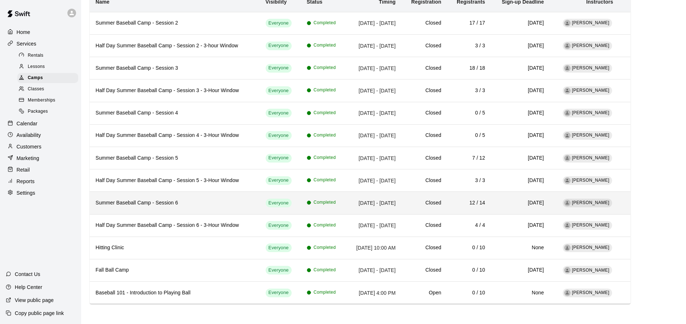
click at [227, 205] on h6 "Summer Baseball Camp - Session 6" at bounding box center [175, 203] width 159 height 8
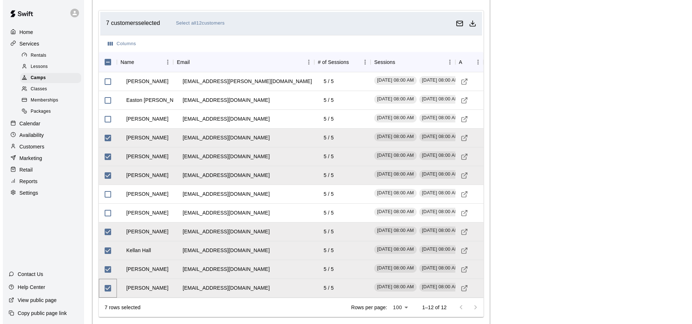
scroll to position [822, 0]
click at [459, 21] on rect "Email customers" at bounding box center [457, 23] width 6 height 5
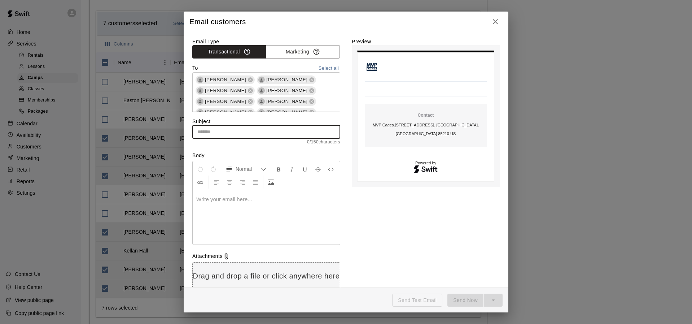
click at [260, 133] on input "text" at bounding box center [266, 131] width 148 height 13
paste input "**********"
type input "**********"
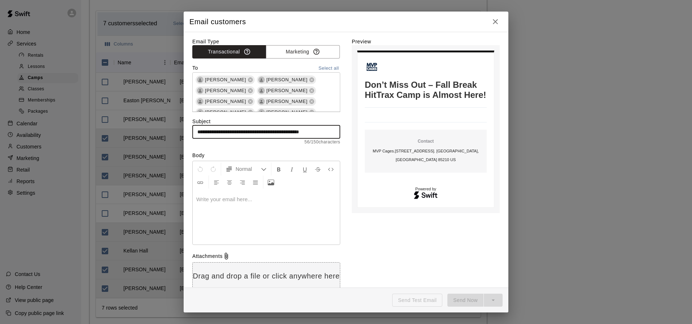
click at [245, 209] on div at bounding box center [266, 217] width 147 height 54
click at [277, 211] on div at bounding box center [266, 217] width 147 height 54
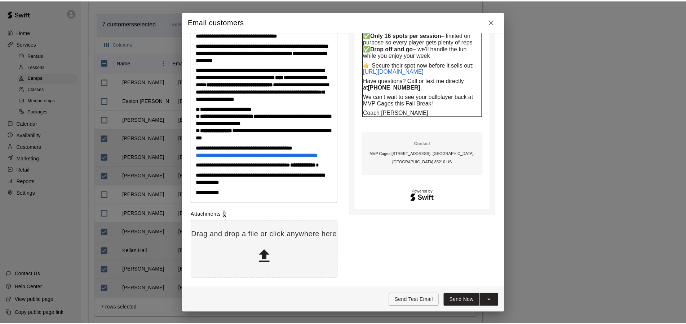
scroll to position [180, 0]
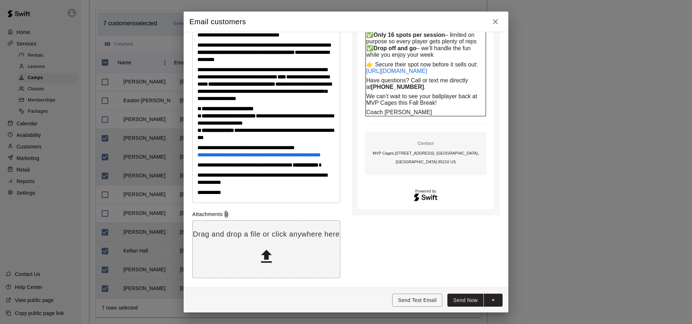
click at [466, 300] on button "Send Now" at bounding box center [465, 299] width 36 height 13
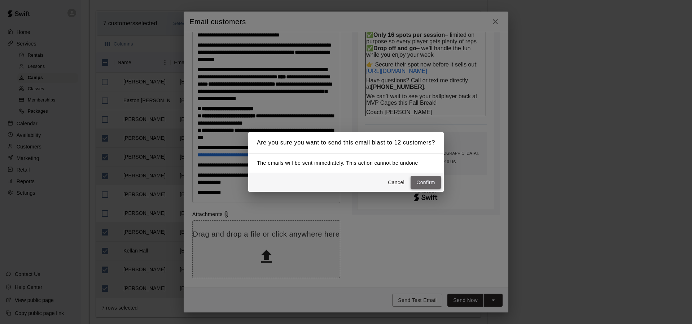
click at [426, 181] on button "Confirm" at bounding box center [426, 182] width 30 height 13
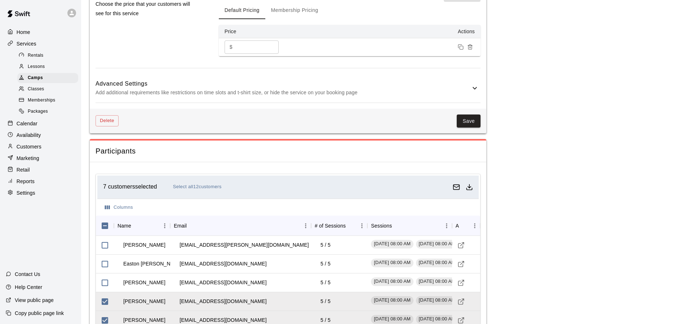
scroll to position [570, 0]
